Goal: Information Seeking & Learning: Learn about a topic

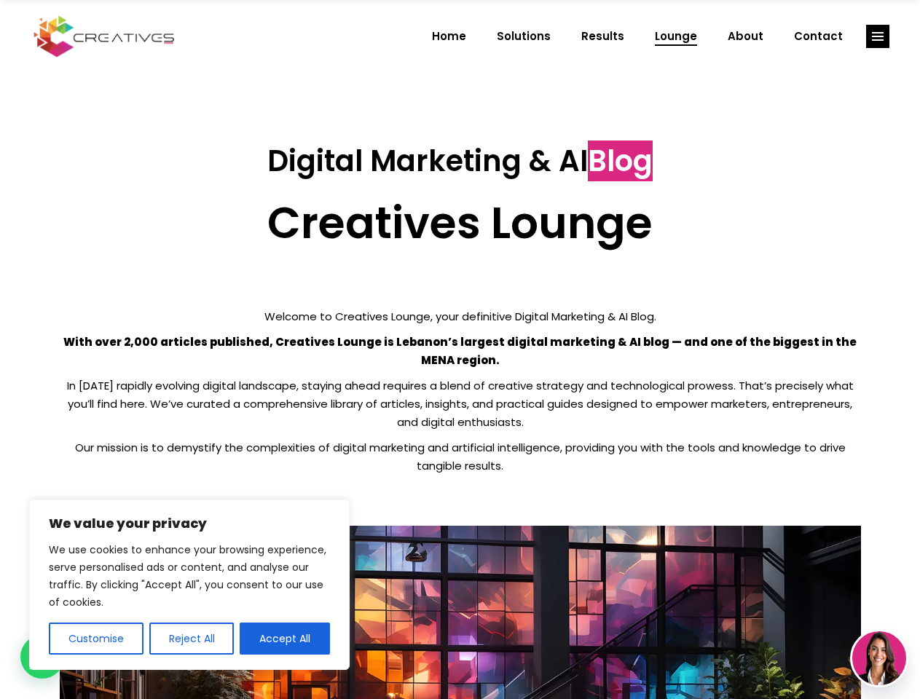
click at [460, 350] on p "With over 2,000 articles published, Creatives Lounge is Lebanon’s largest digit…" at bounding box center [460, 351] width 801 height 36
click at [95, 639] on button "Customise" at bounding box center [96, 639] width 95 height 32
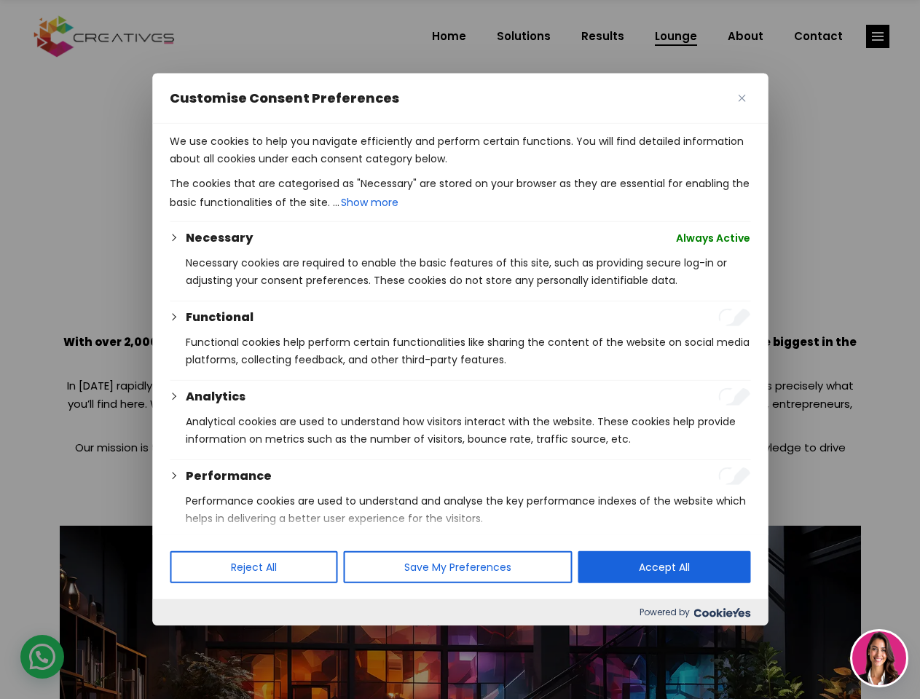
click at [191, 639] on div at bounding box center [460, 349] width 920 height 699
click at [285, 168] on p "We use cookies to help you navigate efficiently and perform certain functions. …" at bounding box center [460, 150] width 581 height 35
click at [878, 36] on div at bounding box center [460, 349] width 920 height 699
click at [879, 658] on img at bounding box center [879, 659] width 54 height 54
